Goal: Task Accomplishment & Management: Manage account settings

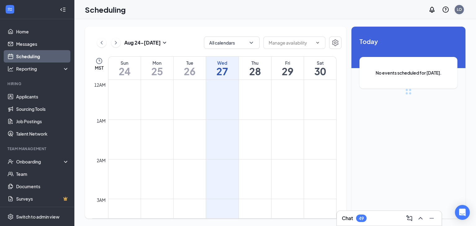
click at [461, 10] on div "LO" at bounding box center [459, 9] width 5 height 5
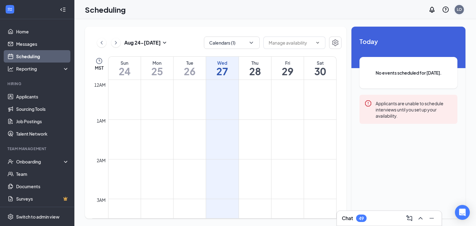
scroll to position [305, 0]
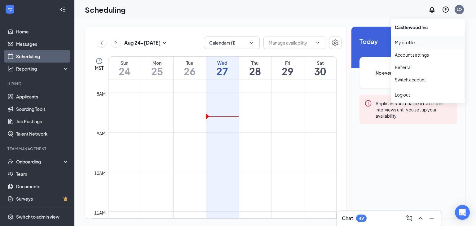
click at [415, 39] on link "My profile" at bounding box center [428, 42] width 67 height 6
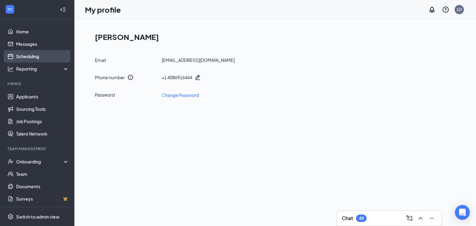
click at [21, 55] on link "Scheduling" at bounding box center [42, 56] width 53 height 12
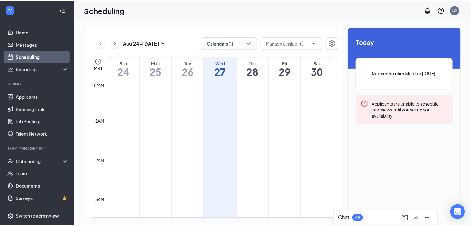
scroll to position [305, 0]
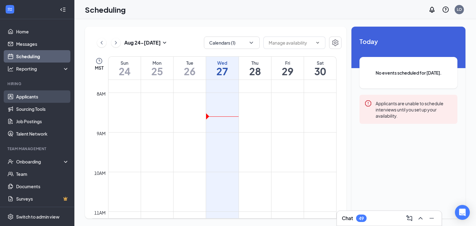
click at [31, 95] on link "Applicants" at bounding box center [42, 96] width 53 height 12
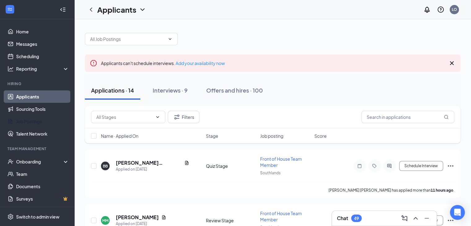
click at [347, 34] on div at bounding box center [273, 36] width 376 height 19
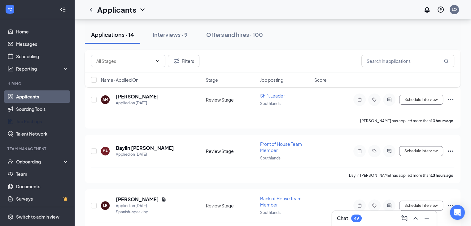
scroll to position [174, 0]
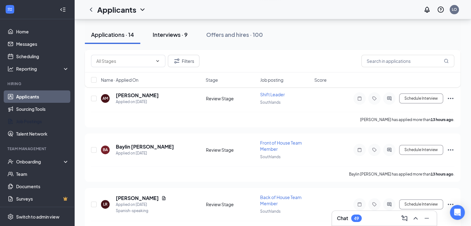
click at [173, 32] on div "Interviews · 9" at bounding box center [170, 35] width 35 height 8
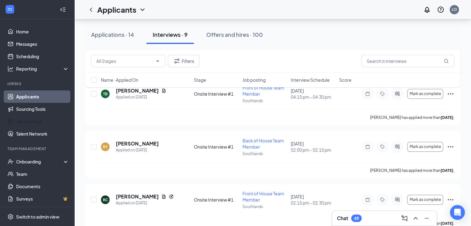
scroll to position [401, 0]
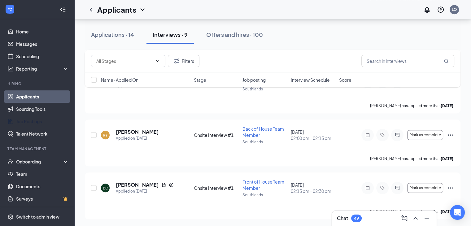
click at [173, 32] on div "Interviews · 9" at bounding box center [170, 35] width 35 height 8
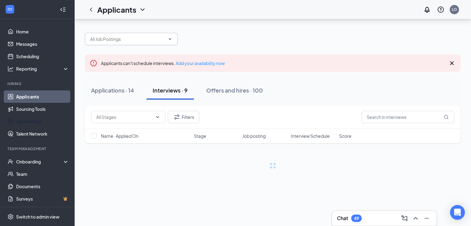
scroll to position [0, 0]
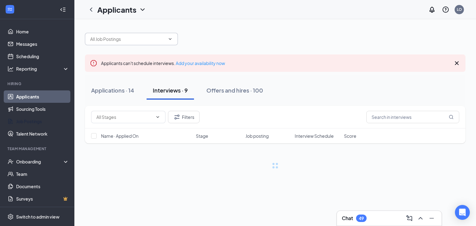
click at [108, 35] on span at bounding box center [131, 39] width 93 height 12
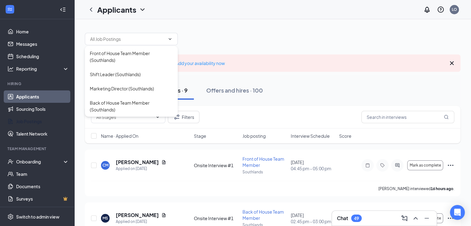
click at [229, 28] on div at bounding box center [273, 36] width 376 height 19
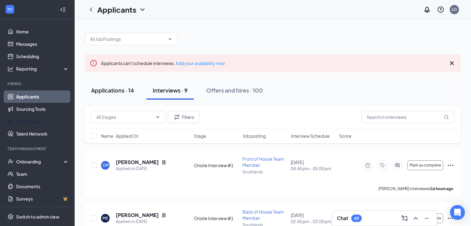
click at [120, 88] on div "Applications · 14" at bounding box center [112, 90] width 43 height 8
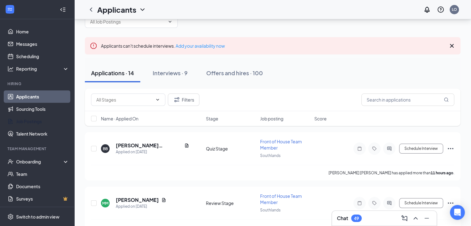
scroll to position [24, 0]
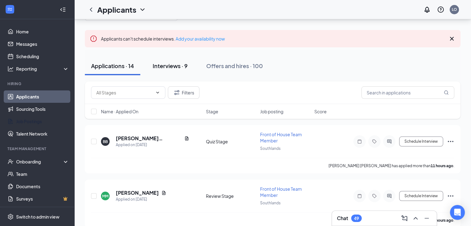
click at [178, 72] on button "Interviews · 9" at bounding box center [170, 66] width 47 height 19
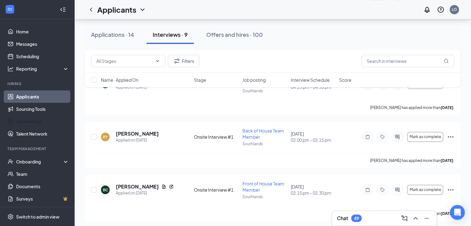
scroll to position [401, 0]
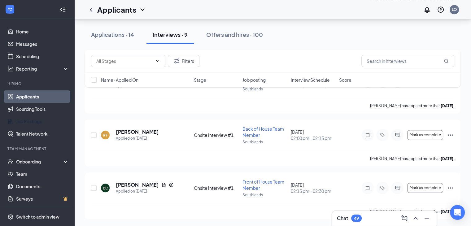
click at [379, 219] on div "Chat 49" at bounding box center [384, 218] width 95 height 10
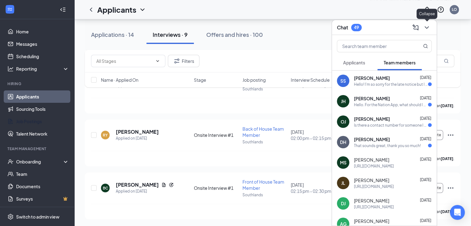
click at [426, 28] on icon "ChevronDown" at bounding box center [427, 27] width 4 height 2
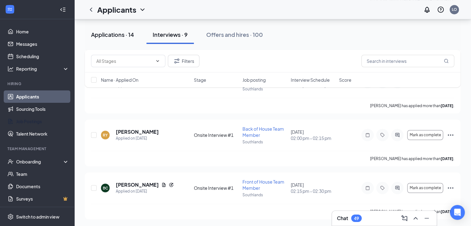
click at [118, 30] on button "Applications · 14" at bounding box center [112, 34] width 55 height 19
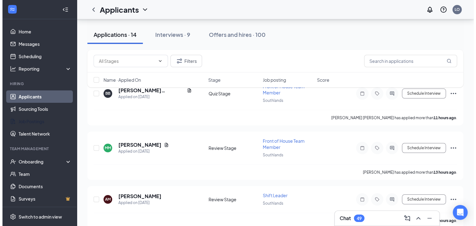
scroll to position [74, 0]
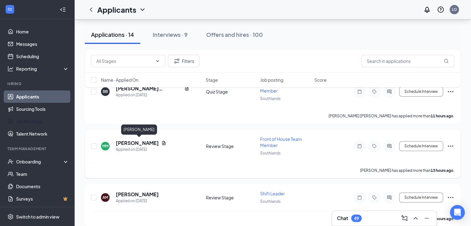
click at [151, 143] on h5 "[PERSON_NAME]" at bounding box center [137, 143] width 43 height 7
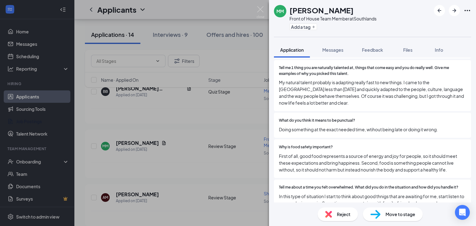
scroll to position [704, 0]
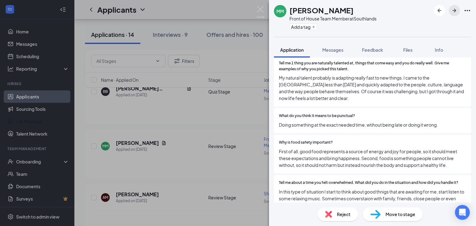
click at [451, 12] on icon "ArrowRight" at bounding box center [454, 10] width 7 height 7
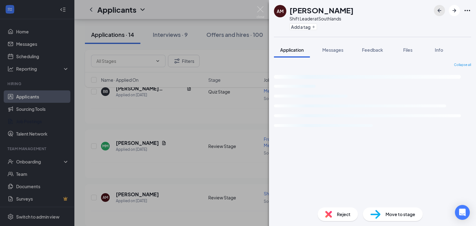
click at [439, 11] on icon "ArrowLeftNew" at bounding box center [439, 11] width 4 height 4
click at [407, 51] on span "Files" at bounding box center [407, 50] width 9 height 6
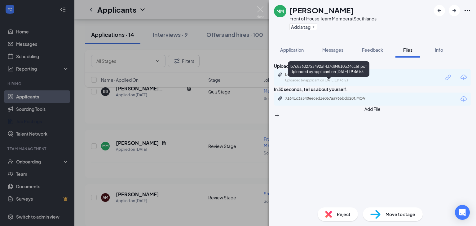
click at [355, 83] on div "Uploaded by applicant on [DATE] 19:46:53" at bounding box center [331, 80] width 93 height 5
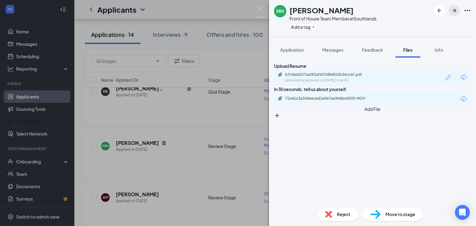
click at [452, 11] on icon "ArrowRight" at bounding box center [454, 11] width 4 height 4
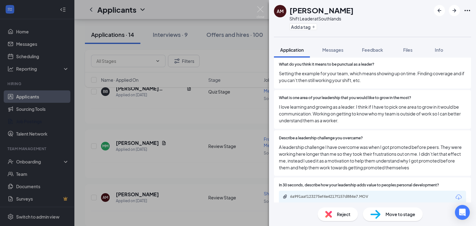
scroll to position [724, 0]
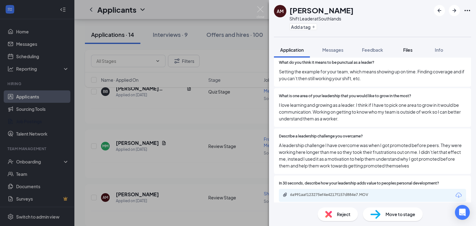
click at [402, 49] on button "Files" at bounding box center [407, 49] width 25 height 15
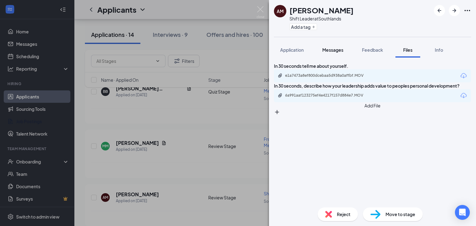
click at [332, 56] on button "Messages" at bounding box center [332, 49] width 33 height 15
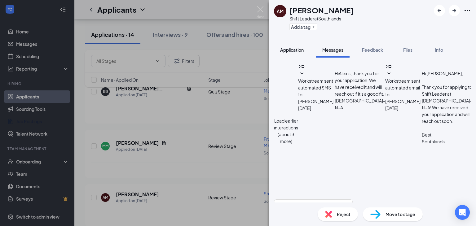
click at [300, 47] on span "Application" at bounding box center [292, 50] width 24 height 6
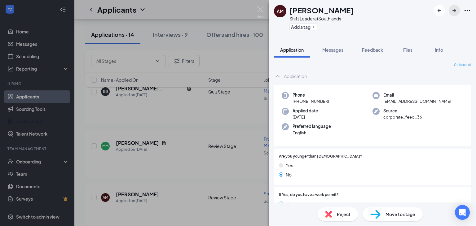
click at [455, 11] on icon "ArrowRight" at bounding box center [454, 11] width 4 height 4
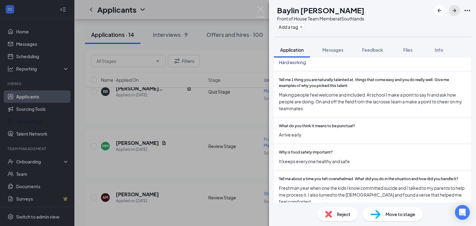
scroll to position [622, 0]
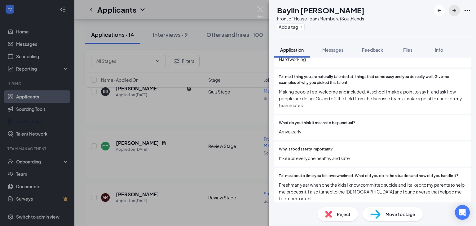
click at [458, 11] on button "button" at bounding box center [454, 10] width 11 height 11
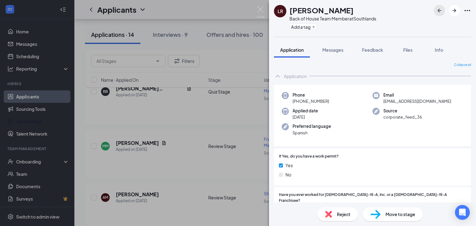
click at [443, 12] on icon "ArrowLeftNew" at bounding box center [439, 10] width 7 height 7
click at [406, 49] on span "Files" at bounding box center [407, 50] width 9 height 6
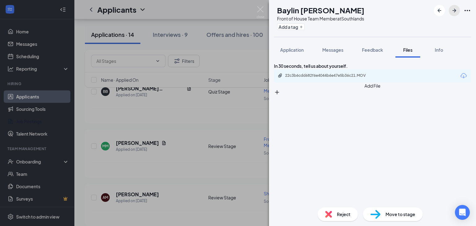
click at [455, 15] on button "button" at bounding box center [454, 10] width 11 height 11
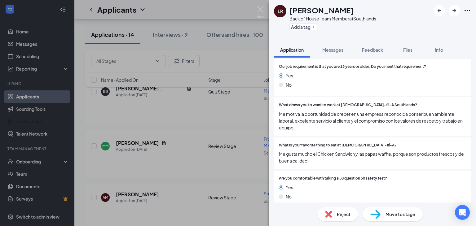
scroll to position [484, 0]
